Goal: Transaction & Acquisition: Purchase product/service

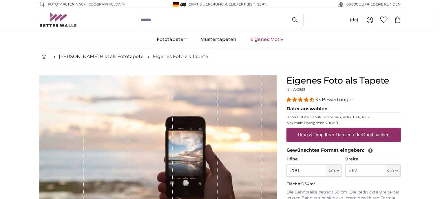
click at [311, 133] on label "Drag & Drop Ihrer Dateien oder Durchsuchen" at bounding box center [343, 135] width 96 height 12
click at [311, 129] on input "Drag & Drop Ihrer Dateien oder Durchsuchen" at bounding box center [343, 128] width 114 height 2
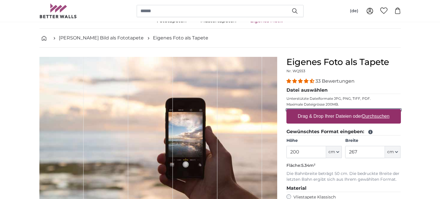
scroll to position [30, 0]
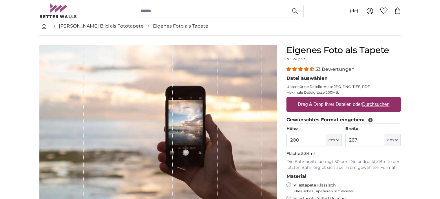
click at [370, 119] on icon at bounding box center [370, 120] width 4 height 4
click at [310, 68] on span "4.33 stars" at bounding box center [311, 69] width 5 height 5
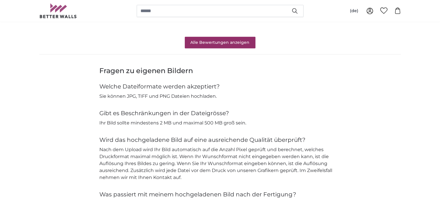
scroll to position [572, 0]
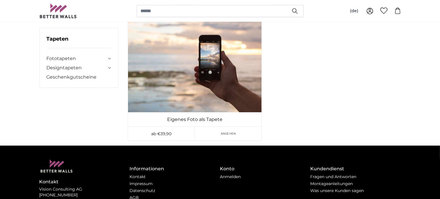
scroll to position [66, 0]
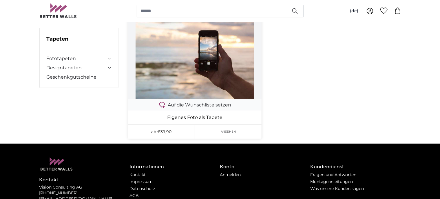
click at [234, 129] on link "Ansehen" at bounding box center [228, 131] width 67 height 14
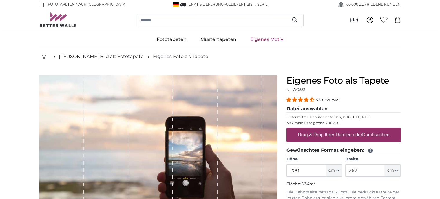
click at [329, 134] on label "Drag & Drop Ihrer Dateien oder Durchsuchen" at bounding box center [343, 135] width 96 height 12
click at [329, 129] on input "Drag & Drop Ihrer Dateien oder Durchsuchen" at bounding box center [343, 128] width 114 height 2
type input "**********"
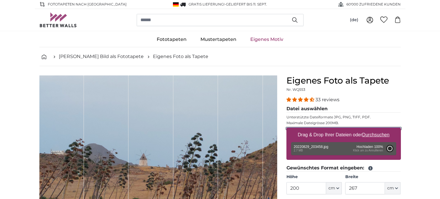
type input "266"
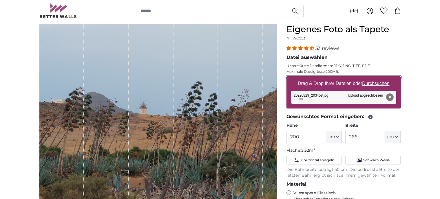
scroll to position [61, 0]
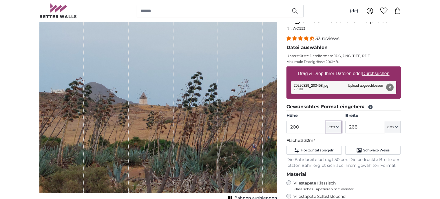
click at [338, 127] on icon "button" at bounding box center [337, 126] width 2 height 1
drag, startPoint x: 336, startPoint y: 126, endPoint x: 327, endPoint y: 126, distance: 8.7
click at [336, 126] on button "cm" at bounding box center [334, 127] width 16 height 12
click at [303, 125] on input "200" at bounding box center [306, 127] width 40 height 12
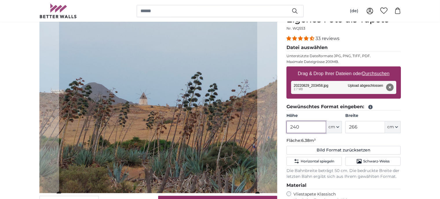
type input "240"
drag, startPoint x: 371, startPoint y: 126, endPoint x: 329, endPoint y: 127, distance: 42.6
click at [345, 127] on input "266" at bounding box center [365, 127] width 40 height 12
type input "450"
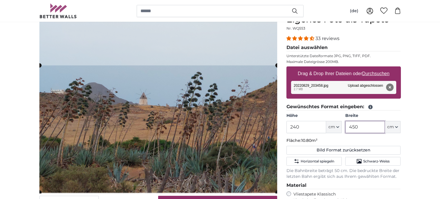
click at [174, 118] on cropper-handle at bounding box center [158, 128] width 238 height 127
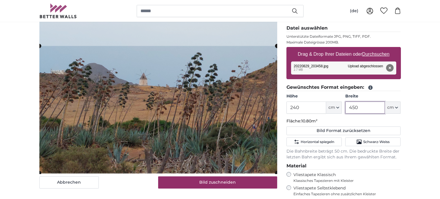
scroll to position [91, 0]
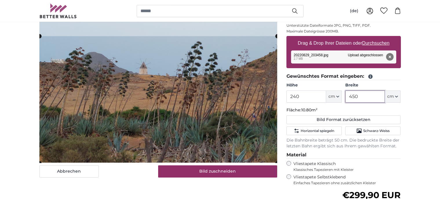
click at [213, 153] on cropper-handle at bounding box center [158, 99] width 238 height 127
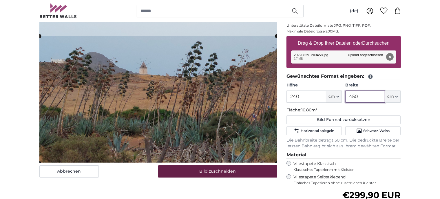
type input "450"
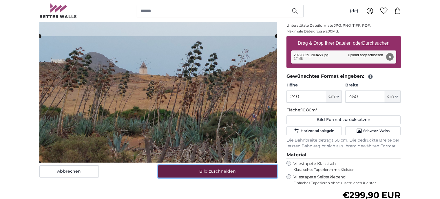
click at [211, 169] on button "Bild zuschneiden" at bounding box center [217, 171] width 119 height 12
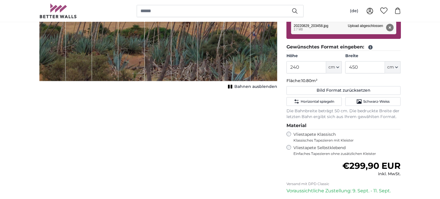
scroll to position [183, 0]
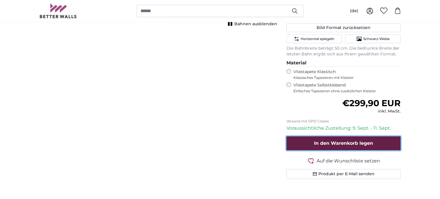
click at [339, 143] on span "In den Warenkorb legen" at bounding box center [343, 143] width 59 height 6
